Goal: Information Seeking & Learning: Check status

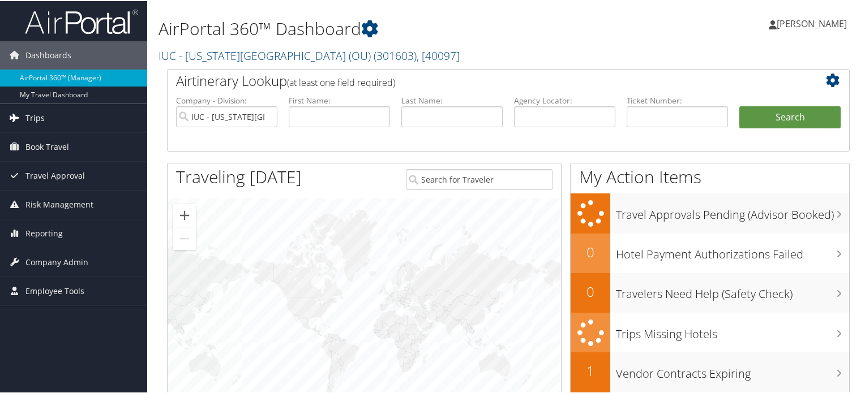
click at [54, 121] on link "Trips" at bounding box center [73, 117] width 147 height 28
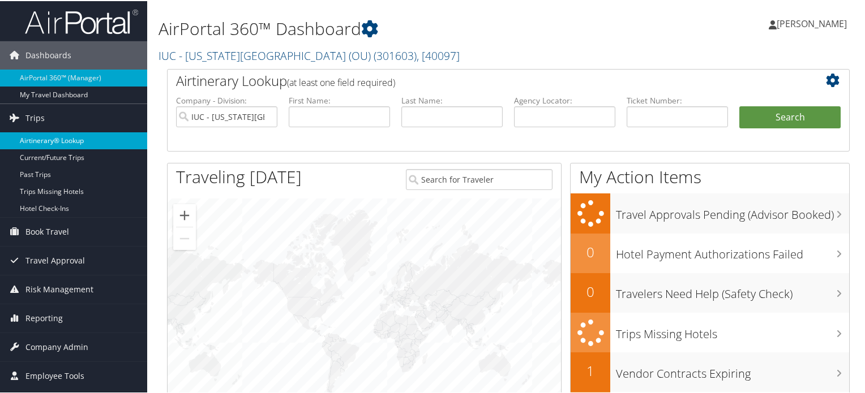
click at [57, 135] on link "Airtinerary® Lookup" at bounding box center [73, 139] width 147 height 17
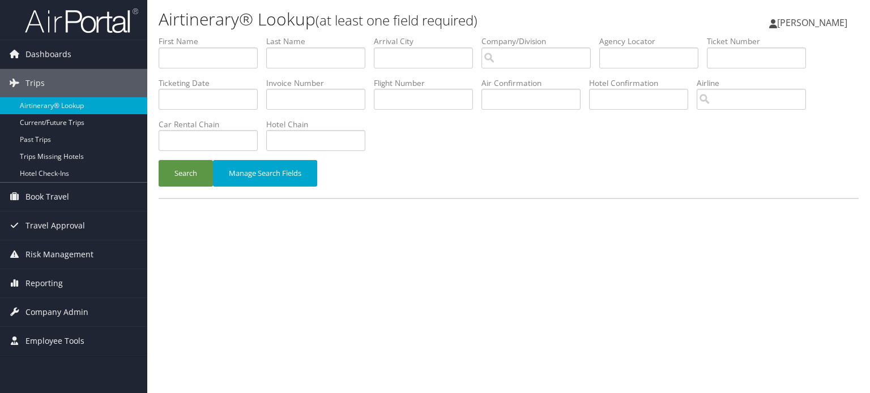
click at [403, 384] on div "Airtinerary® Lookup (at least one field required) Leah Dravillas Leah Dravillas…" at bounding box center [508, 196] width 722 height 393
click at [214, 147] on input "text" at bounding box center [208, 140] width 99 height 21
type input "National"
click at [310, 48] on input "text" at bounding box center [315, 58] width 99 height 21
click at [190, 182] on button "Search" at bounding box center [186, 173] width 54 height 27
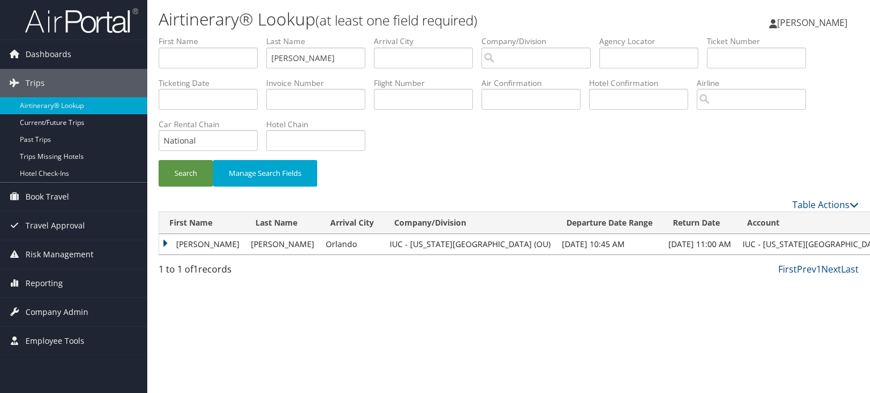
click at [165, 244] on td "BIANCA N" at bounding box center [202, 244] width 86 height 20
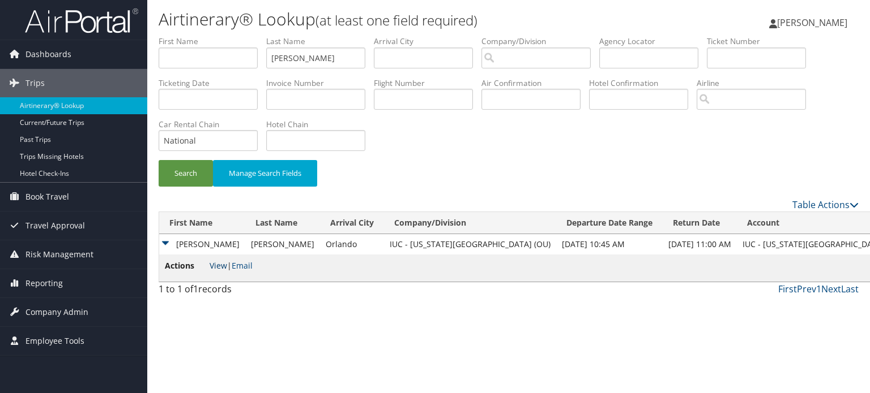
click at [221, 268] on link "View" at bounding box center [218, 265] width 18 height 11
drag, startPoint x: 321, startPoint y: 58, endPoint x: 211, endPoint y: 42, distance: 111.5
click at [211, 36] on ul "First Name Last Name Durant Departure City Arrival City Company/Division Airpor…" at bounding box center [509, 36] width 700 height 0
type input "Joyner"
click at [159, 160] on button "Search" at bounding box center [186, 173] width 54 height 27
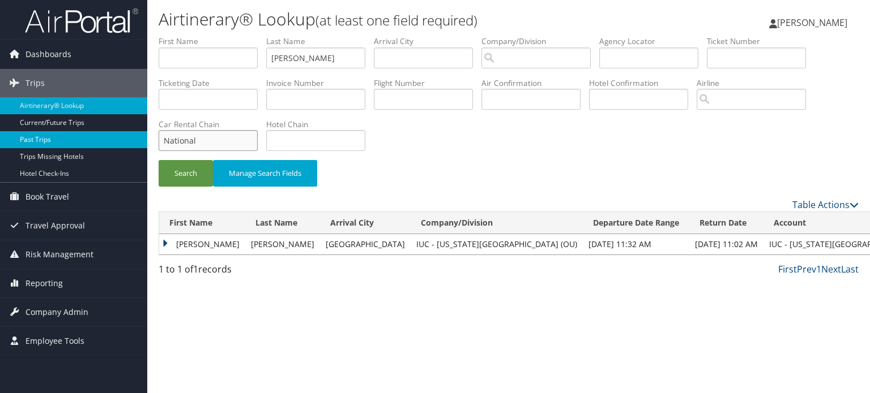
drag, startPoint x: 208, startPoint y: 143, endPoint x: 146, endPoint y: 142, distance: 62.3
click at [149, 143] on div "Airtinerary® Lookup (at least one field required) Leah Dravillas Leah Dravillas…" at bounding box center [508, 196] width 722 height 393
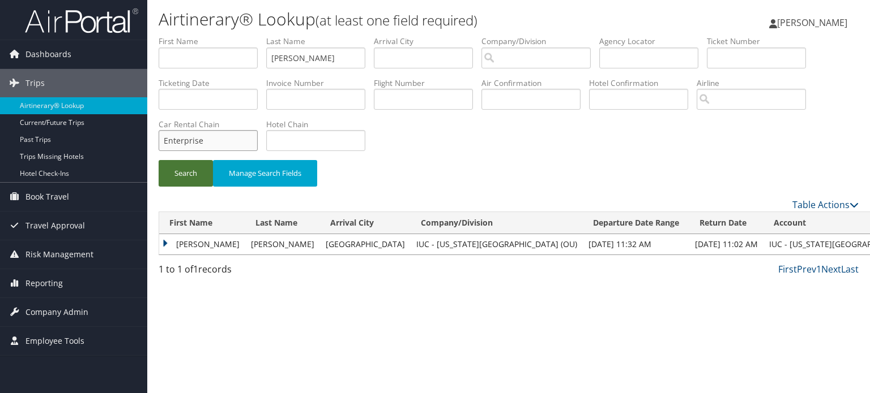
type input "Enterprise"
click at [183, 169] on button "Search" at bounding box center [186, 173] width 54 height 27
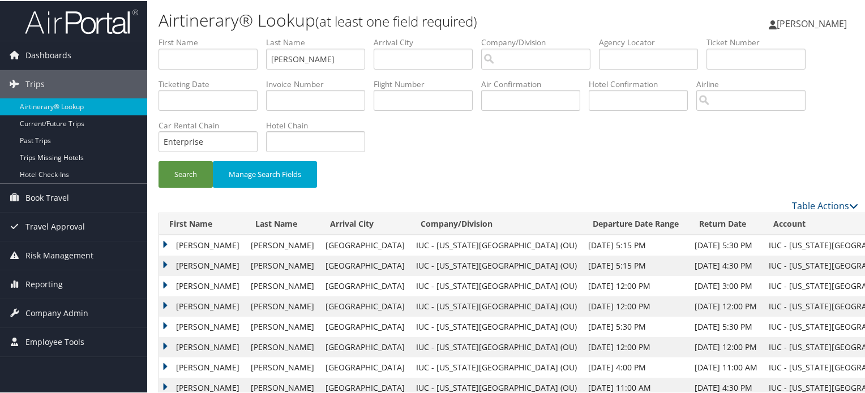
click at [165, 264] on td "BRANDON L" at bounding box center [202, 265] width 86 height 20
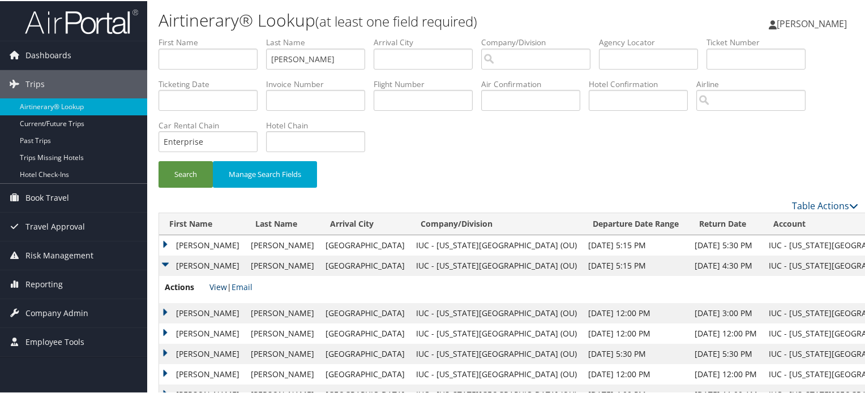
click at [216, 285] on link "View" at bounding box center [218, 286] width 18 height 11
click at [166, 240] on td "BRANDON L" at bounding box center [202, 244] width 86 height 20
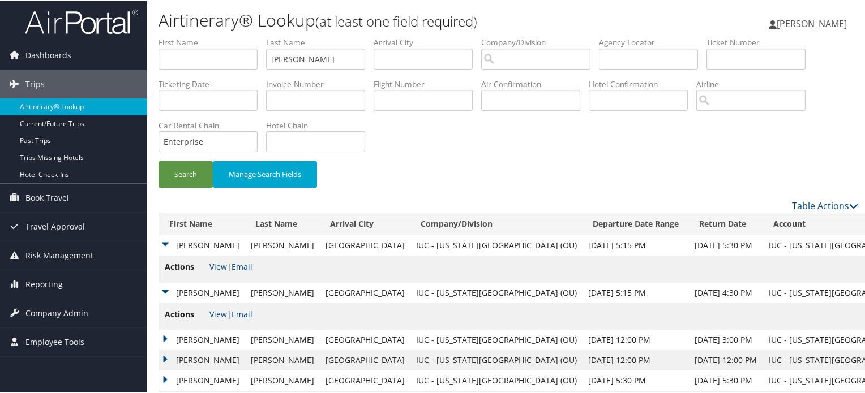
click at [220, 268] on link "View" at bounding box center [218, 265] width 18 height 11
drag, startPoint x: 311, startPoint y: 57, endPoint x: 215, endPoint y: 59, distance: 95.7
click at [228, 36] on ul "First Name Last Name Joyner Departure City Arrival City Company/Division Airpor…" at bounding box center [509, 36] width 700 height 0
type input "Pierson"
click at [159, 160] on button "Search" at bounding box center [186, 173] width 54 height 27
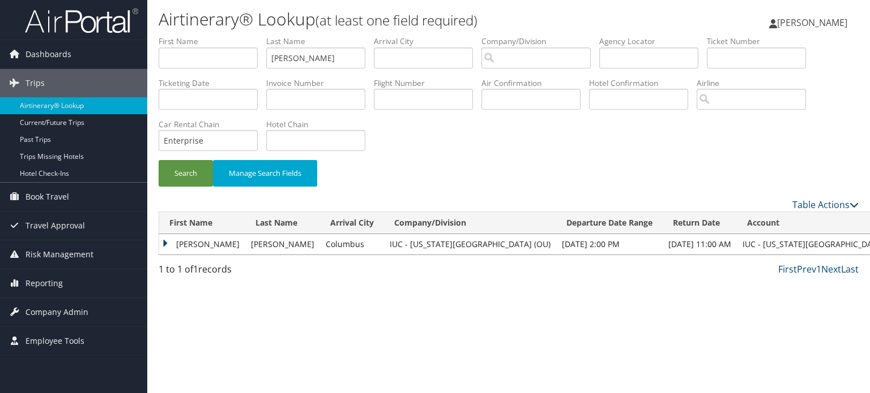
click at [163, 242] on td "SHIRLEY JEAN" at bounding box center [202, 244] width 86 height 20
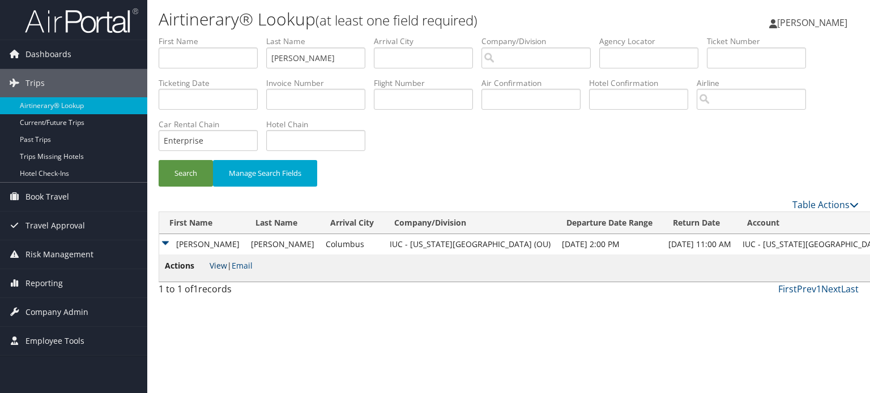
click at [219, 269] on link "View" at bounding box center [218, 265] width 18 height 11
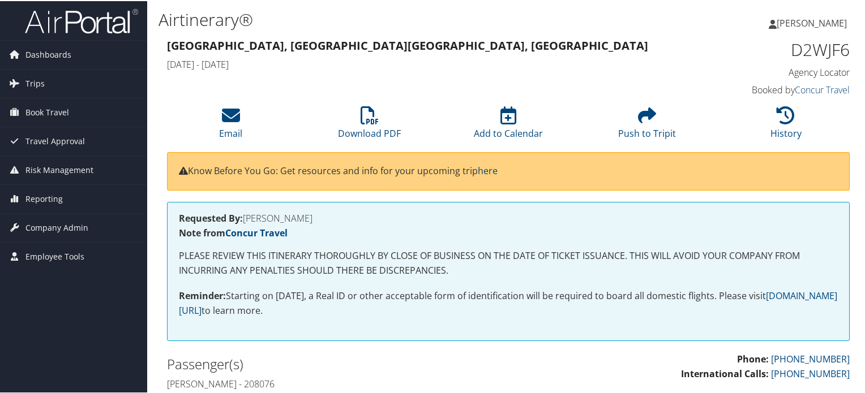
scroll to position [57, 0]
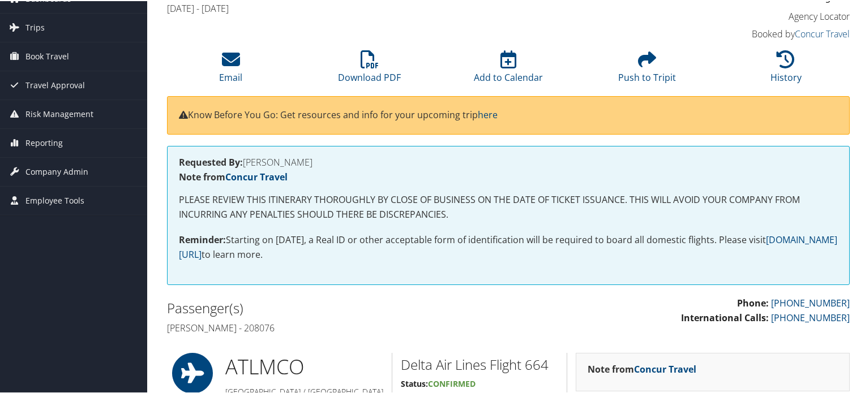
drag, startPoint x: 254, startPoint y: 329, endPoint x: 281, endPoint y: 328, distance: 27.8
click at [281, 328] on h4 "[PERSON_NAME] - 208076" at bounding box center [333, 327] width 333 height 12
copy h4 "208076"
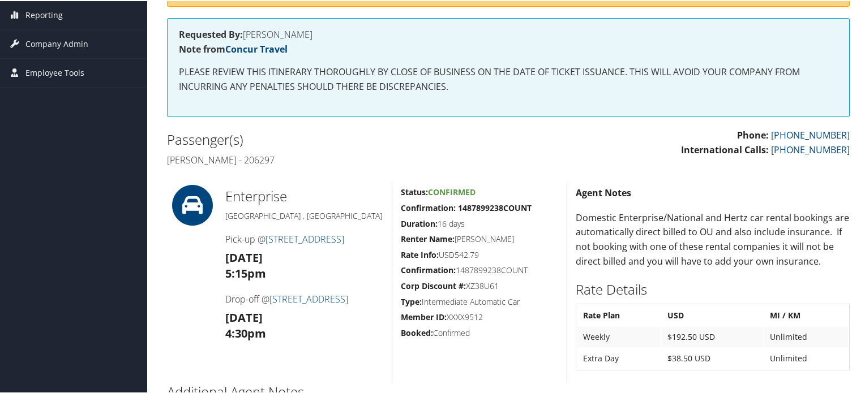
scroll to position [98, 0]
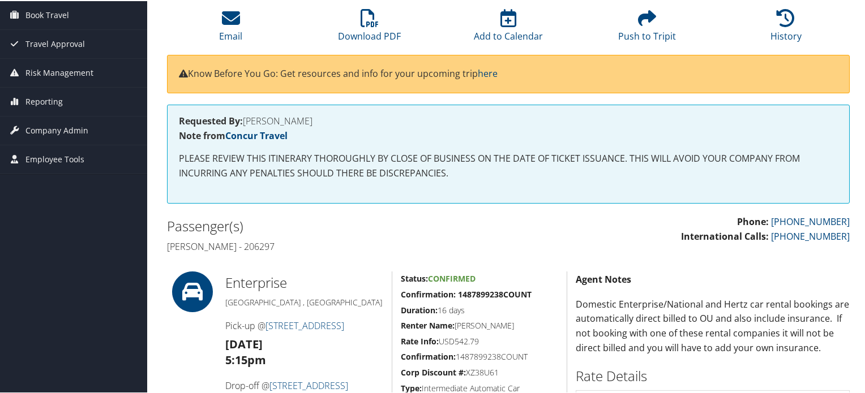
drag, startPoint x: 258, startPoint y: 246, endPoint x: 289, endPoint y: 246, distance: 31.1
click at [287, 246] on h4 "Brandon l Joyner - 206297" at bounding box center [333, 245] width 333 height 12
copy h4 "206297"
click at [539, 386] on h5 "Type: Intermediate Automatic Car" at bounding box center [479, 387] width 157 height 11
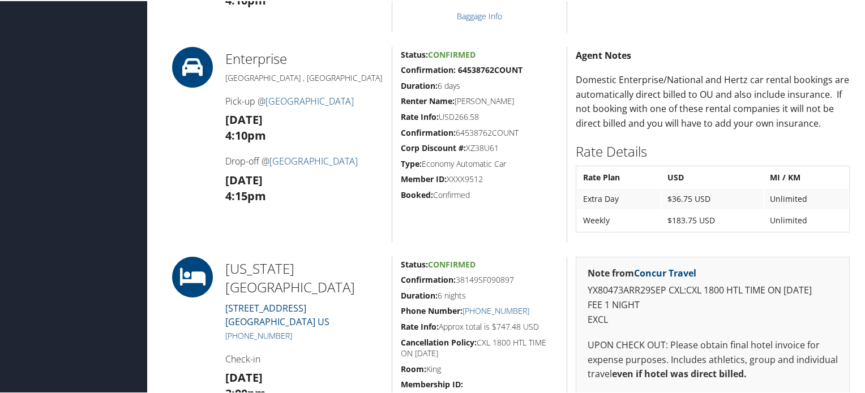
scroll to position [170, 0]
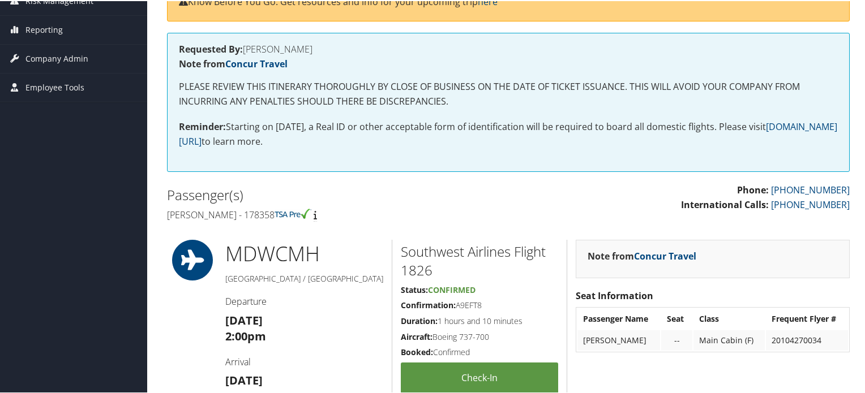
drag, startPoint x: 271, startPoint y: 213, endPoint x: 298, endPoint y: 216, distance: 27.3
click at [298, 216] on h4 "[PERSON_NAME] - 178358" at bounding box center [333, 214] width 333 height 12
copy h4 "178358"
click at [623, 387] on div "Note from Concur Travel Seat Information Passenger Name Seat Class Frequent Fly…" at bounding box center [713, 333] width 292 height 189
drag, startPoint x: 247, startPoint y: 48, endPoint x: 311, endPoint y: 48, distance: 64.0
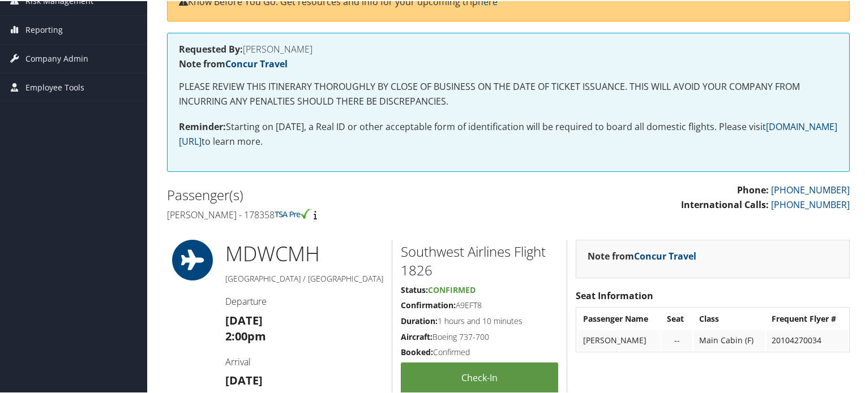
click at [311, 48] on h4 "Requested By: [PERSON_NAME]" at bounding box center [508, 48] width 659 height 9
copy h4 "[PERSON_NAME]"
